Goal: Task Accomplishment & Management: Manage account settings

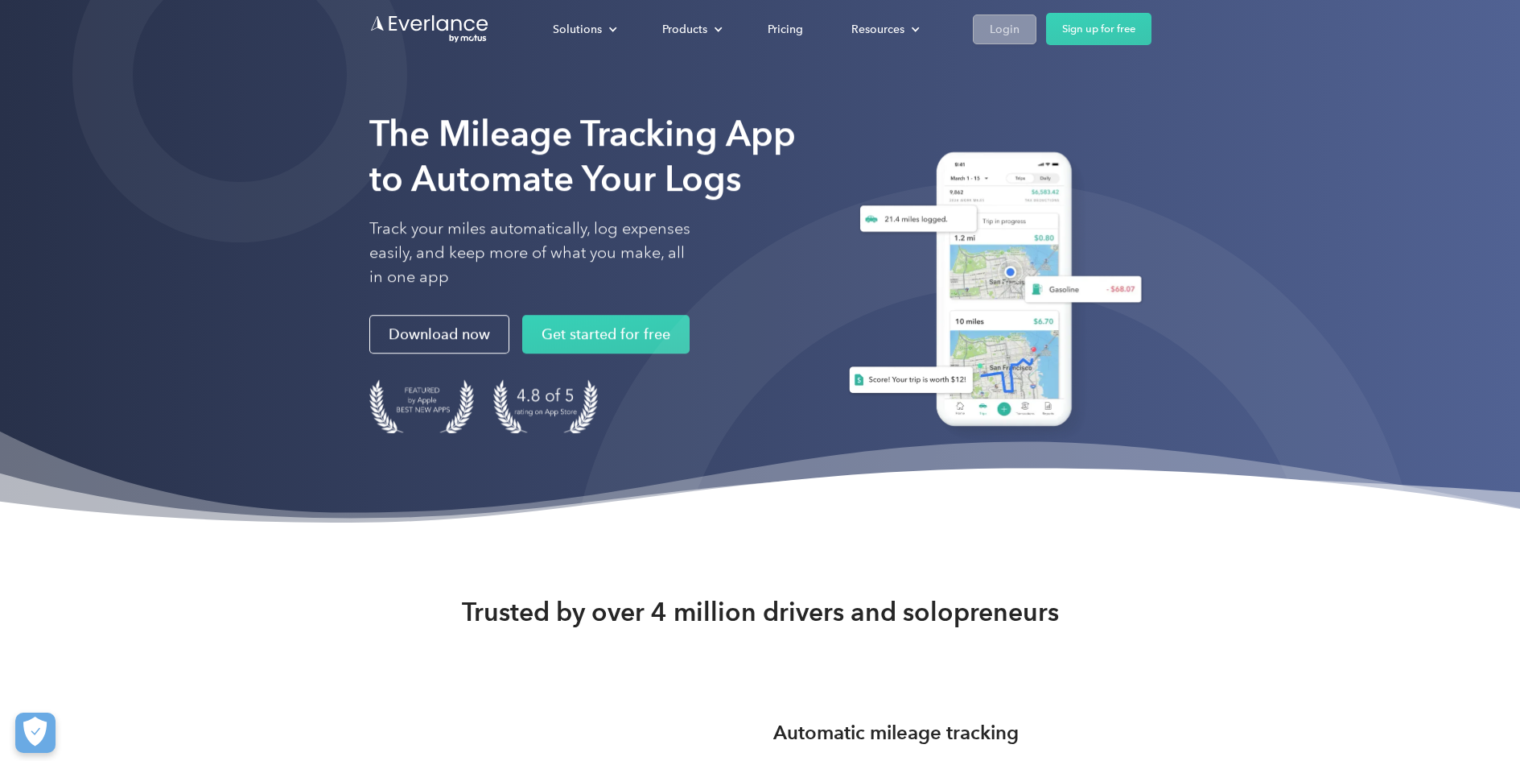
click at [1009, 28] on div "Login" at bounding box center [1005, 29] width 30 height 20
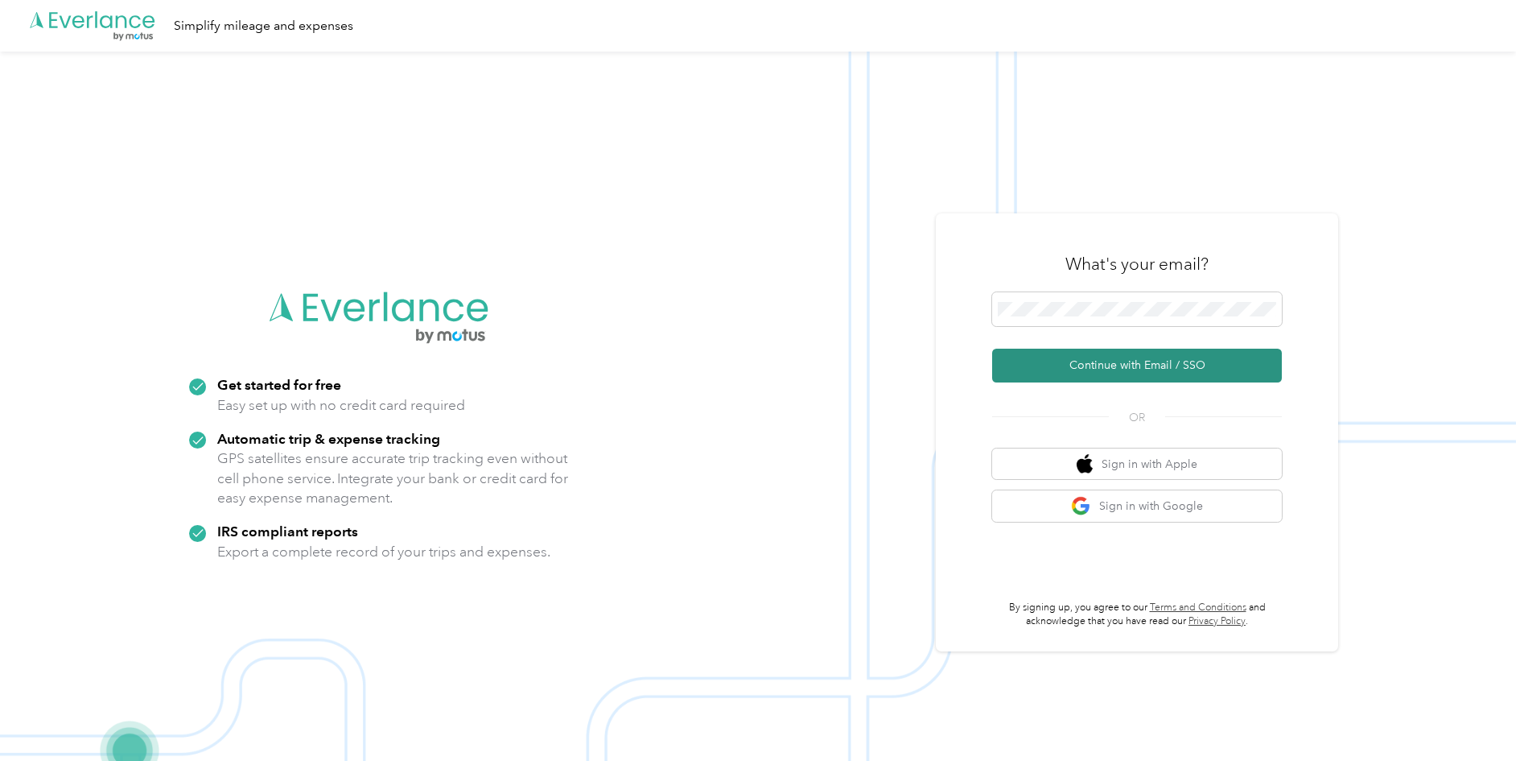
click at [1126, 361] on button "Continue with Email / SSO" at bounding box center [1137, 366] width 290 height 34
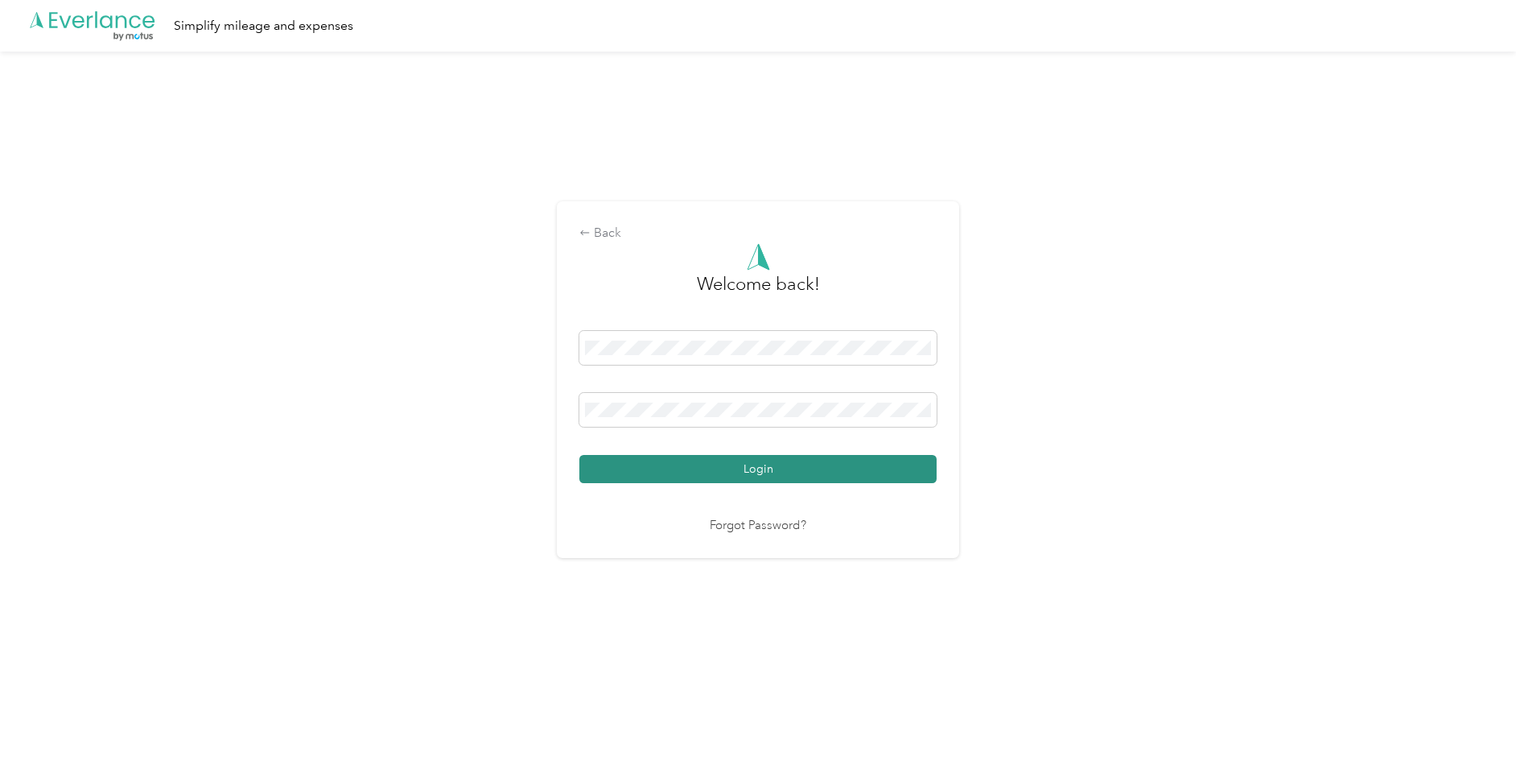
click at [744, 471] on button "Login" at bounding box center [757, 469] width 357 height 28
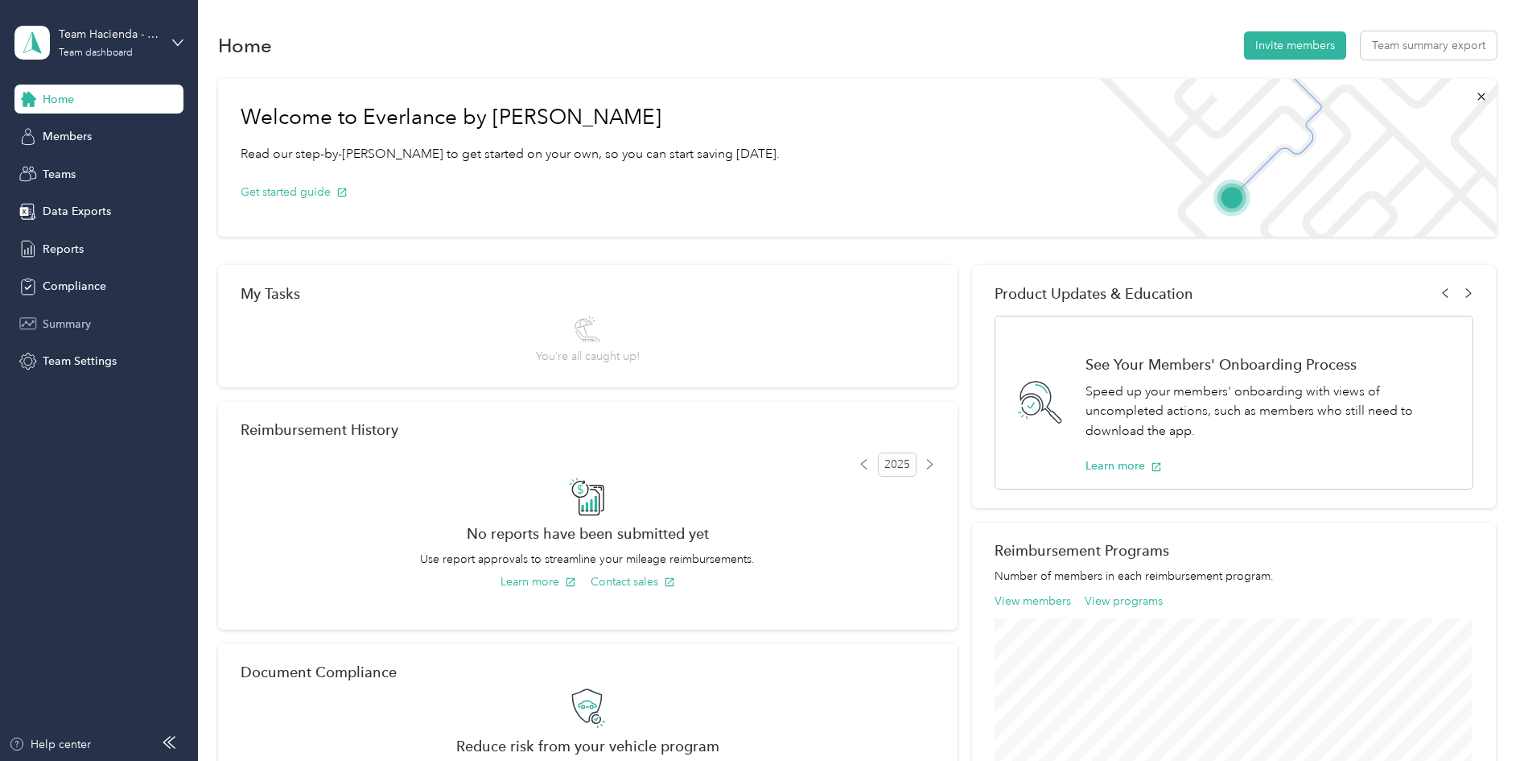
click at [63, 327] on span "Summary" at bounding box center [67, 324] width 48 height 17
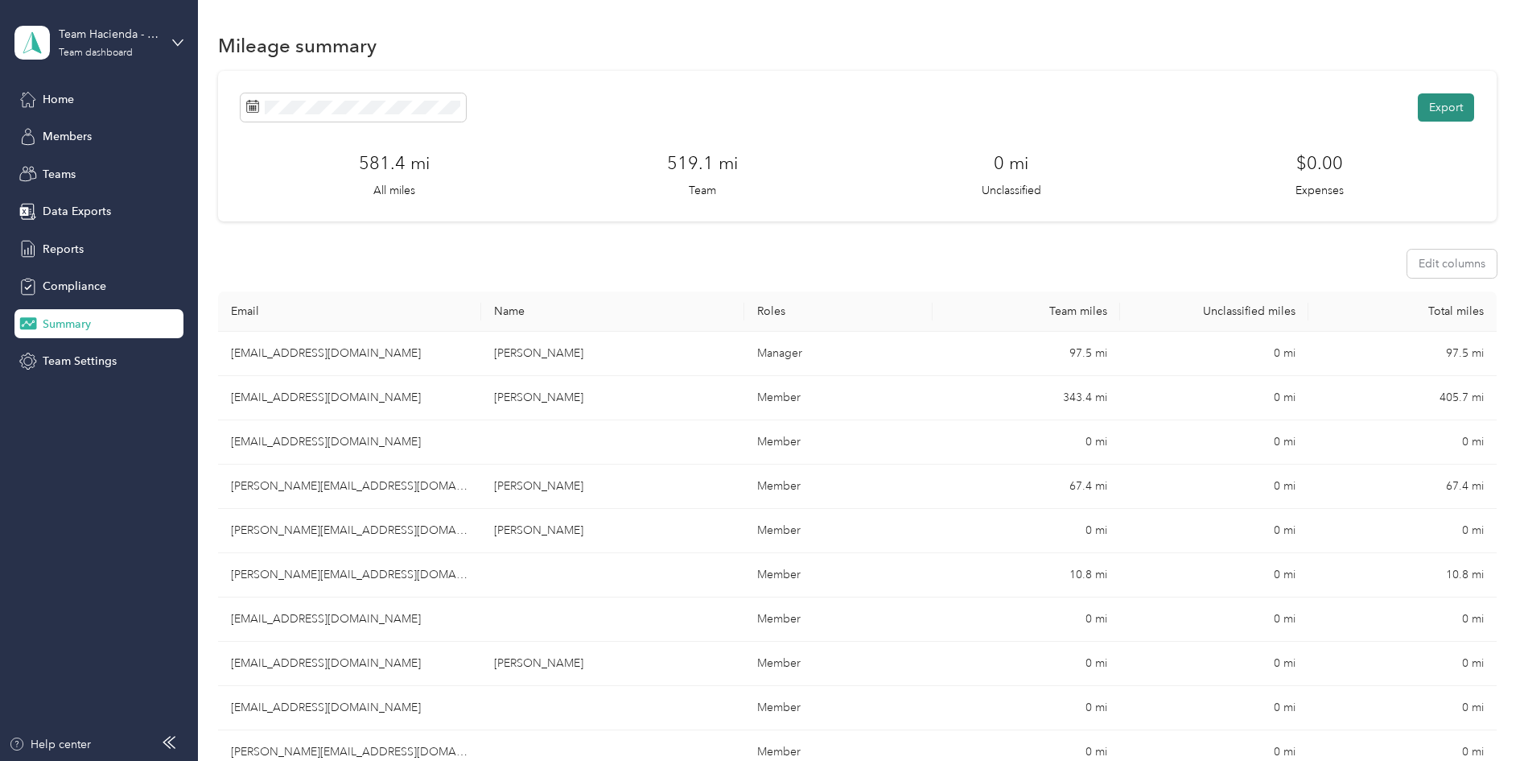
click at [1440, 101] on button "Export" at bounding box center [1446, 107] width 56 height 28
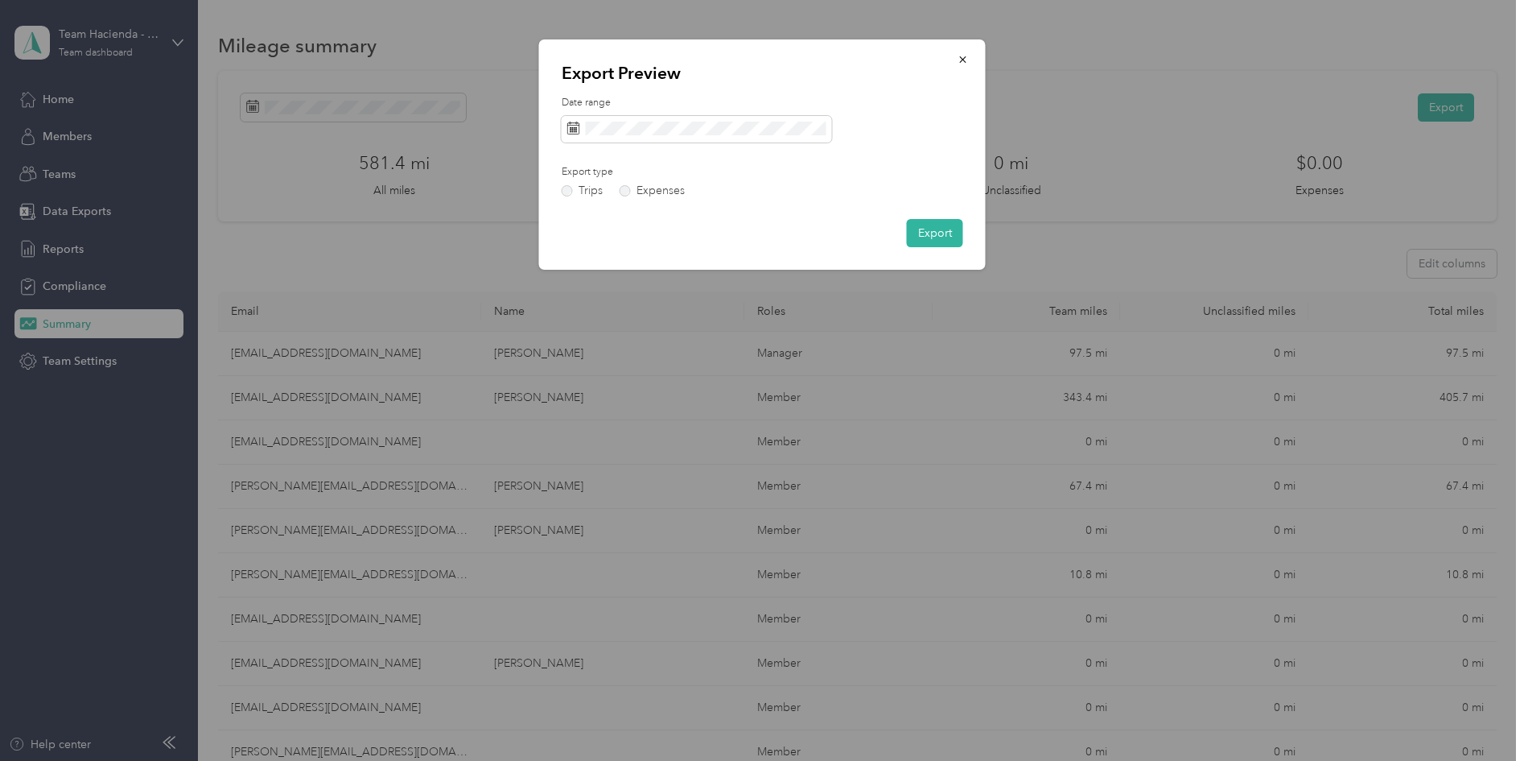
drag, startPoint x: 673, startPoint y: 136, endPoint x: 842, endPoint y: 109, distance: 171.1
click at [876, 109] on label "Date range" at bounding box center [763, 103] width 402 height 14
click at [573, 125] on icon at bounding box center [573, 125] width 12 height 0
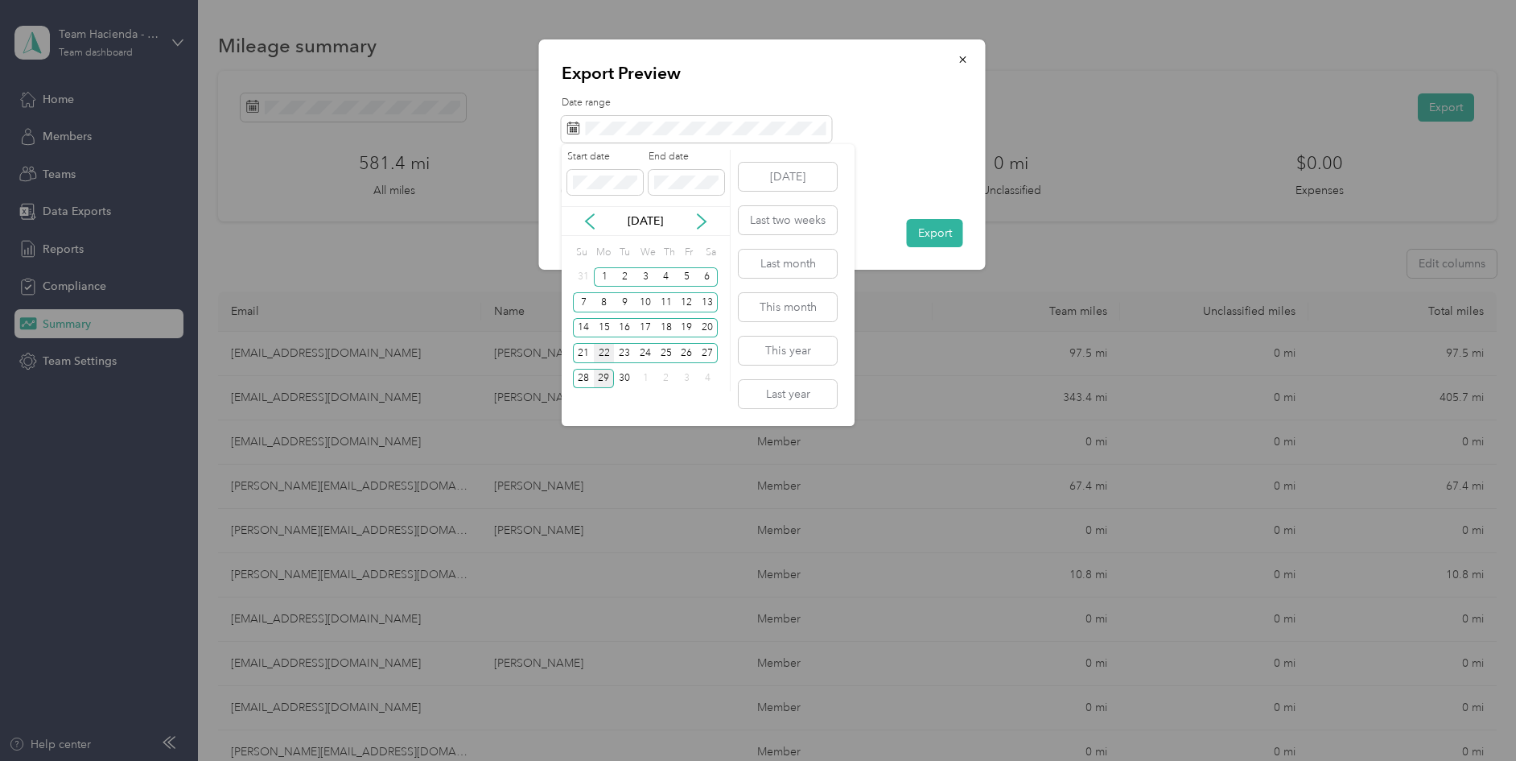
click at [604, 352] on div "22" at bounding box center [604, 353] width 21 height 20
click at [691, 353] on div "26" at bounding box center [687, 353] width 21 height 20
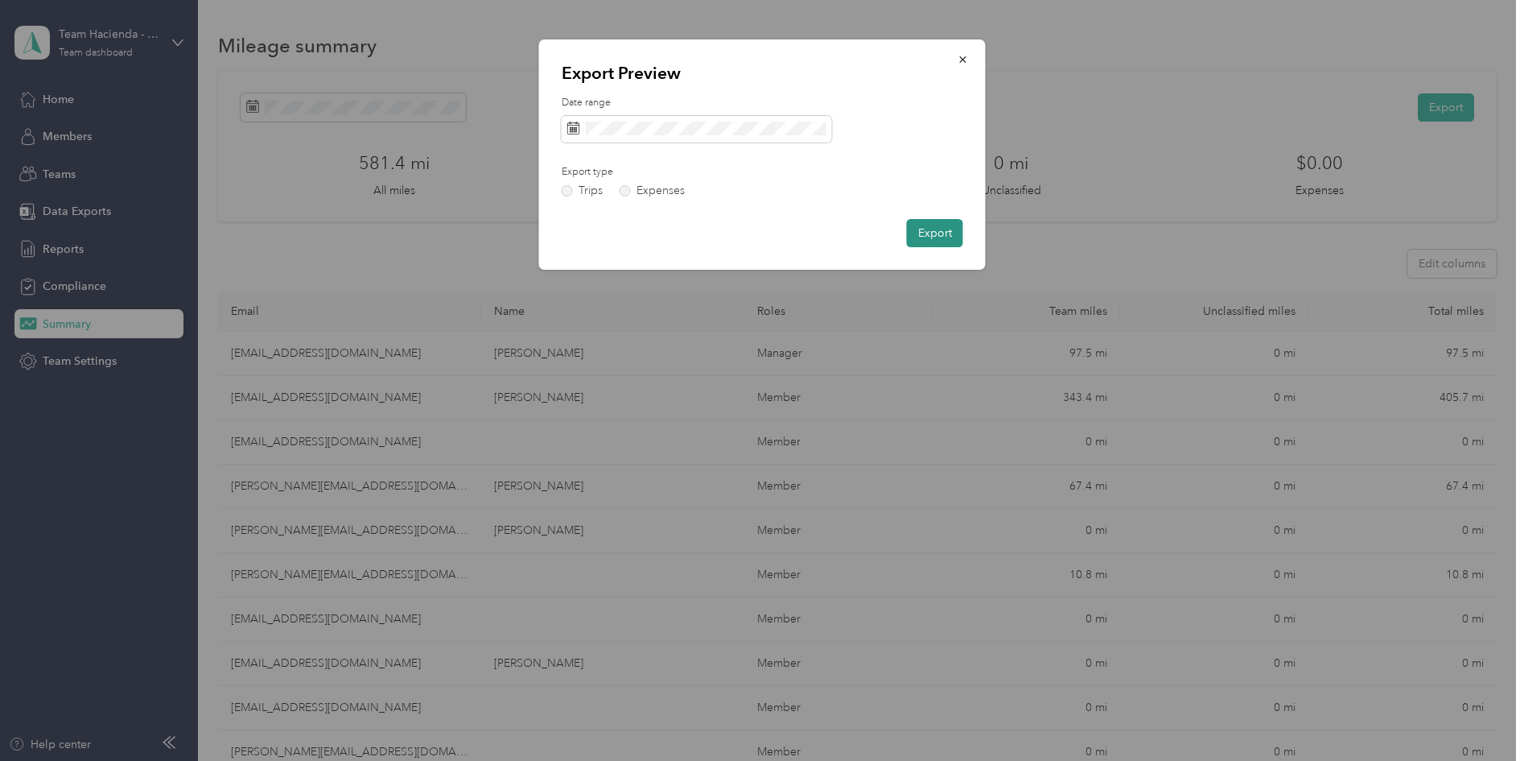
click at [929, 230] on button "Export" at bounding box center [935, 233] width 56 height 28
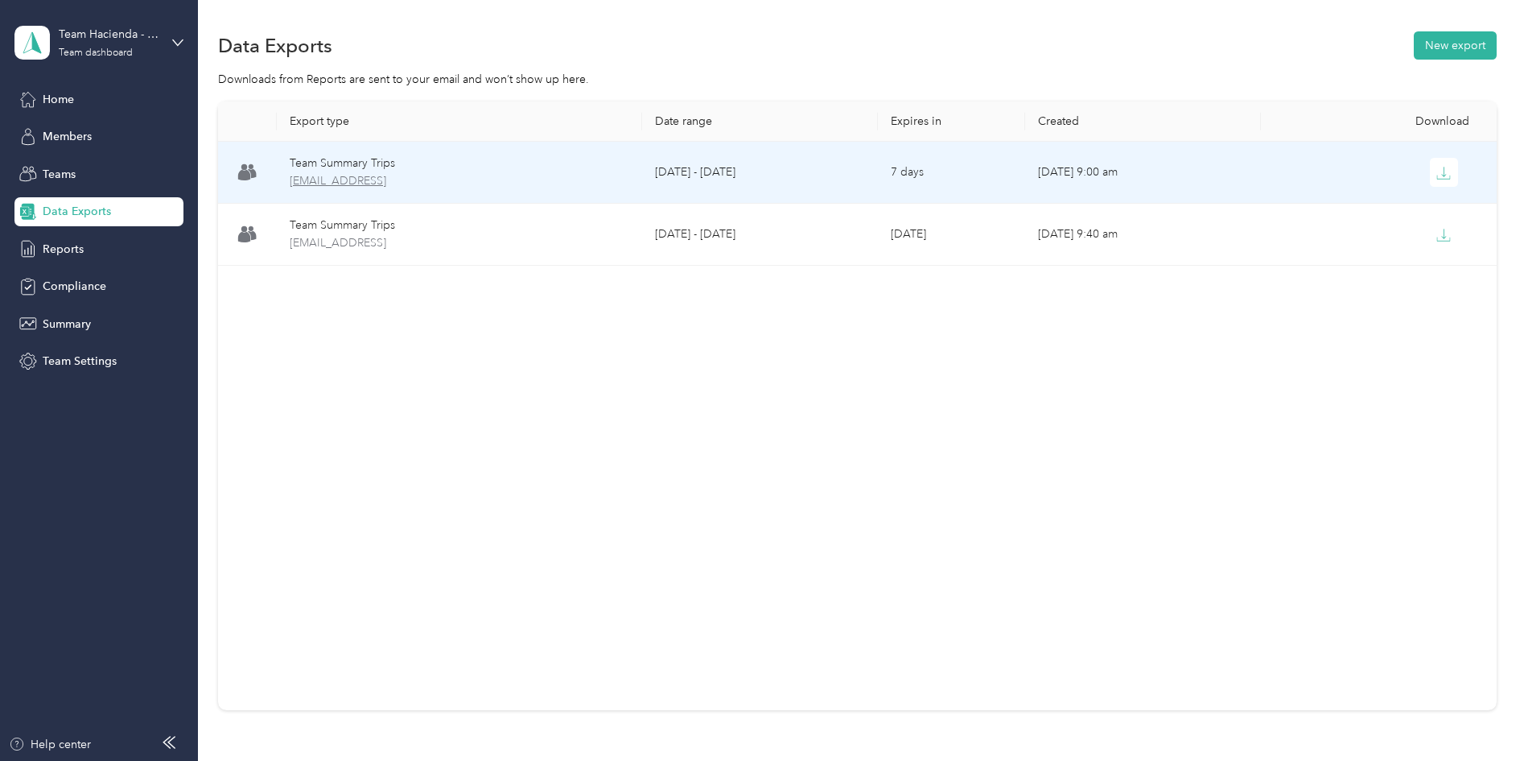
click at [530, 172] on span "team-summary-esaldivar@itscaliber.net-trips-2025-09-22-2025-09-26.xlsx" at bounding box center [460, 181] width 340 height 18
click at [1446, 174] on icon "button" at bounding box center [1444, 173] width 14 height 14
